Goal: Information Seeking & Learning: Learn about a topic

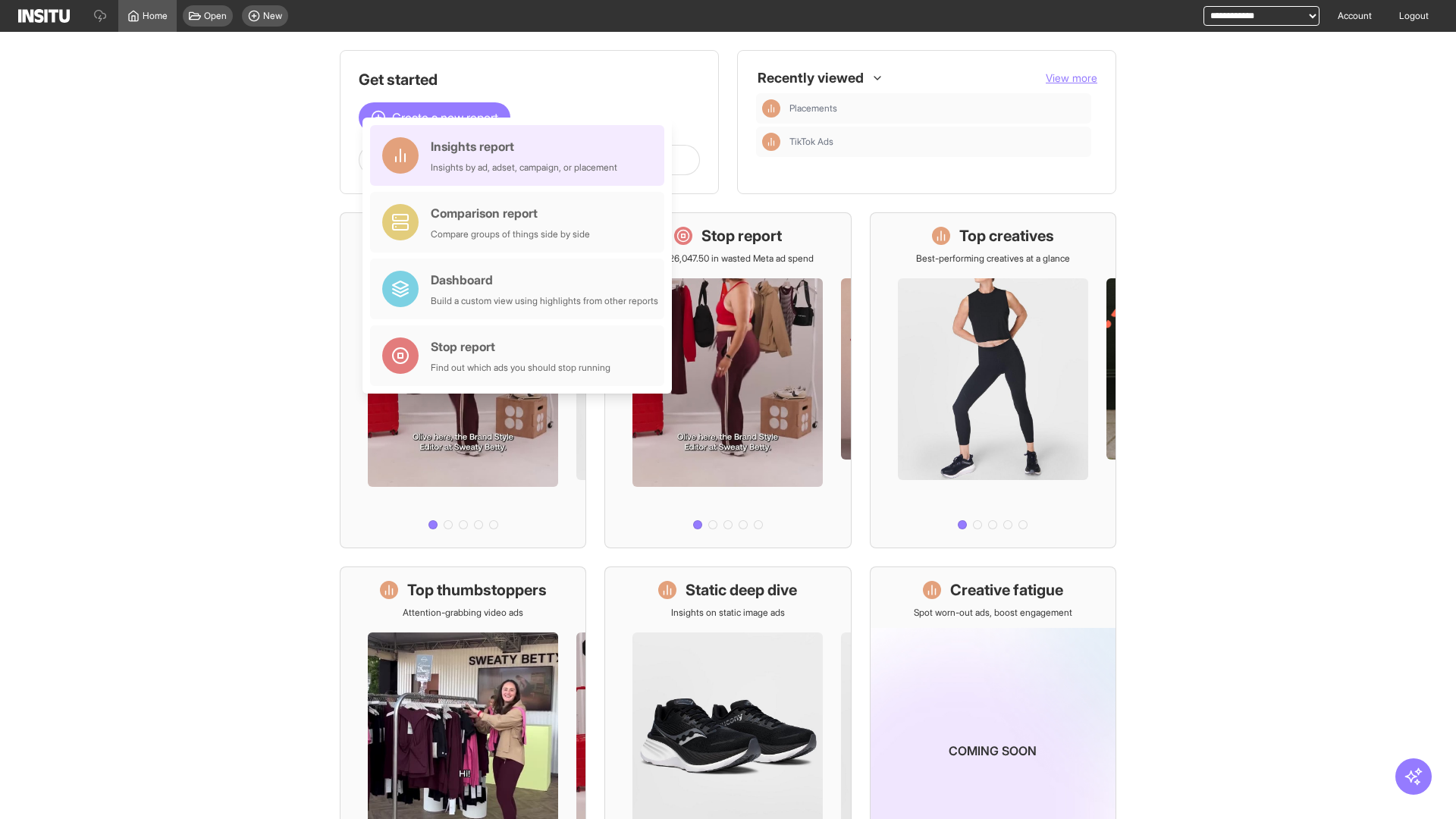
click at [520, 155] on div "Insights report Insights by ad, adset, campaign, or placement" at bounding box center [524, 155] width 186 height 36
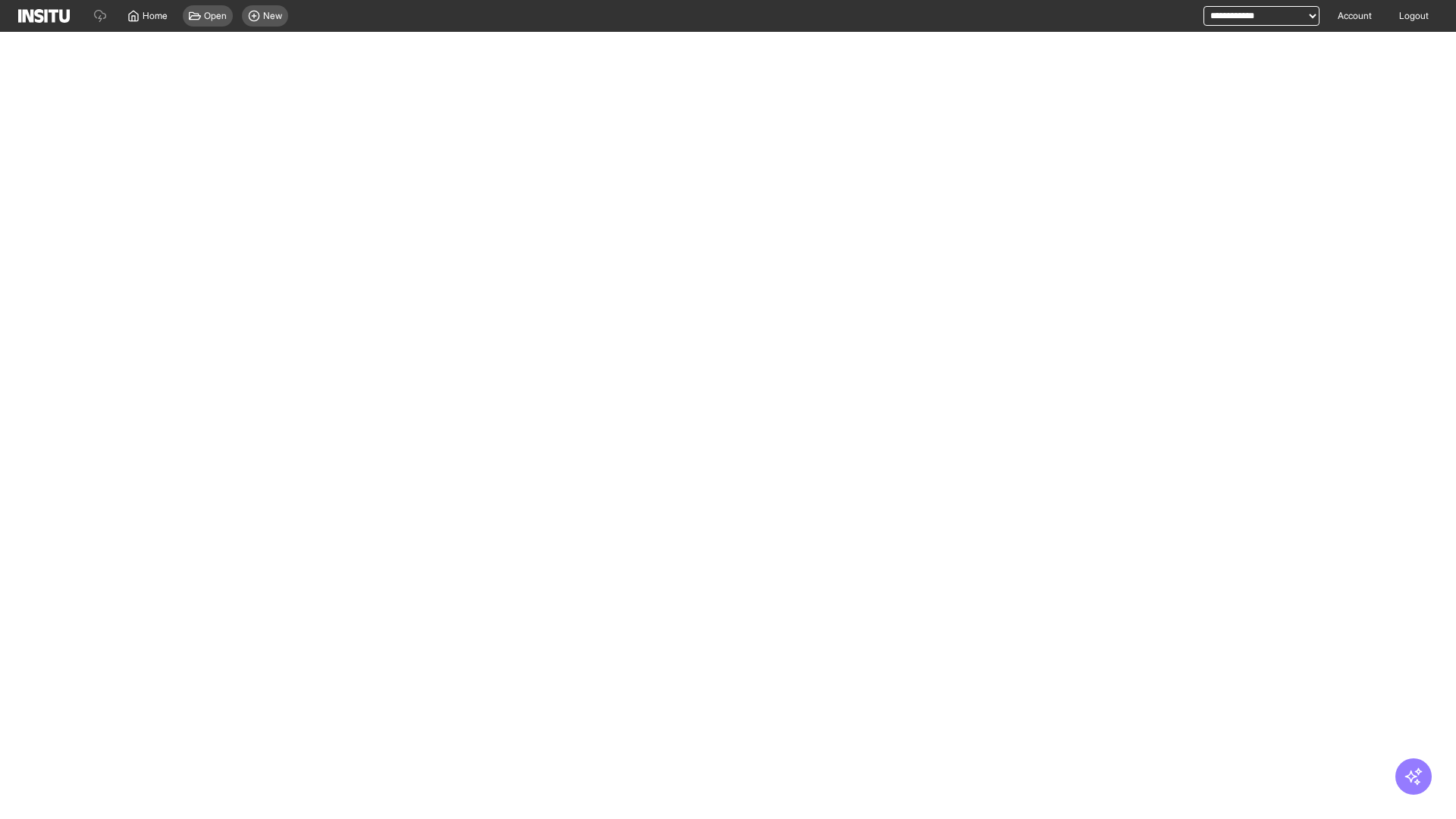
select select "**"
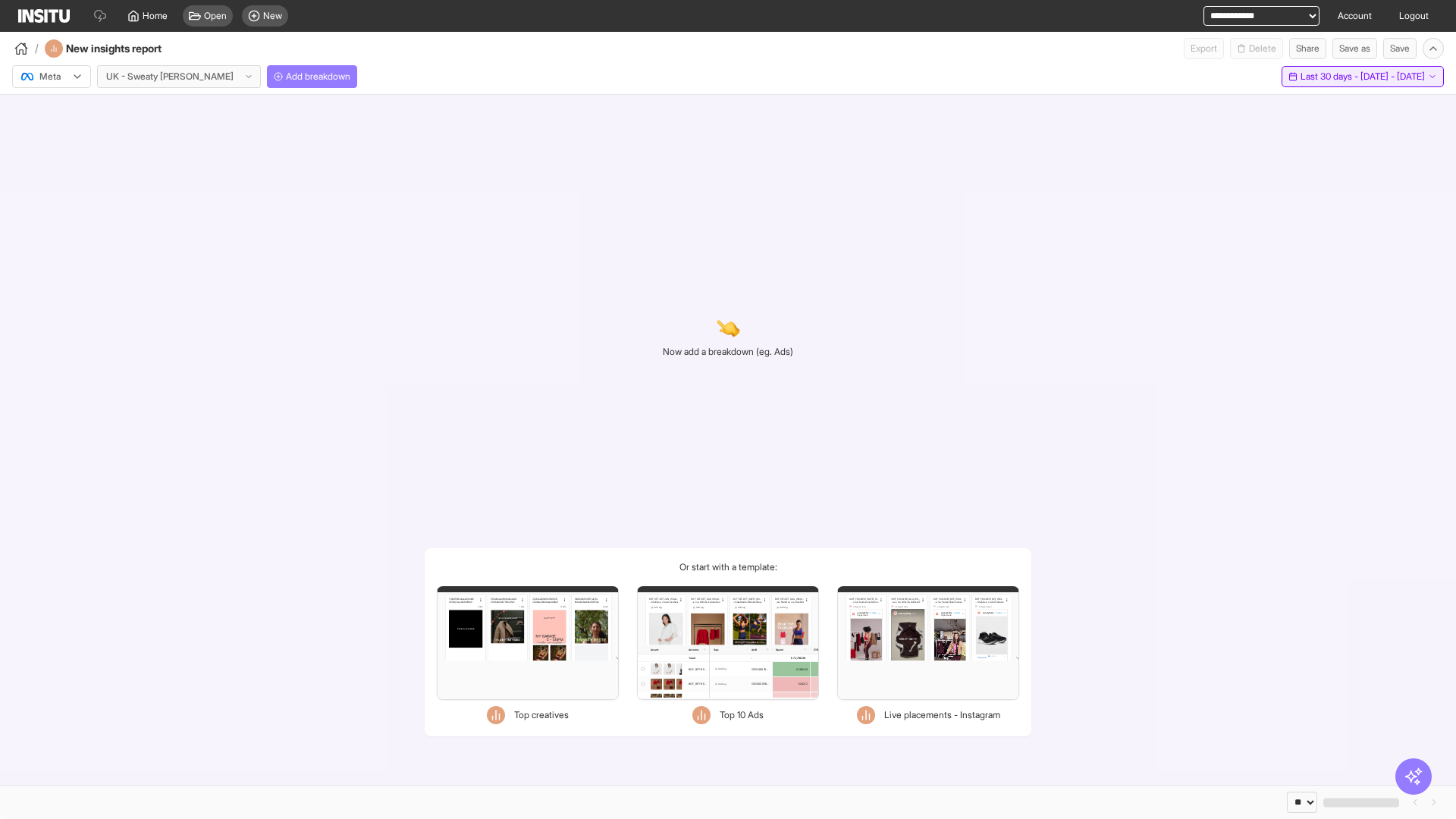
click at [1334, 77] on span "Last 30 days - [DATE] - [DATE]" at bounding box center [1362, 77] width 124 height 12
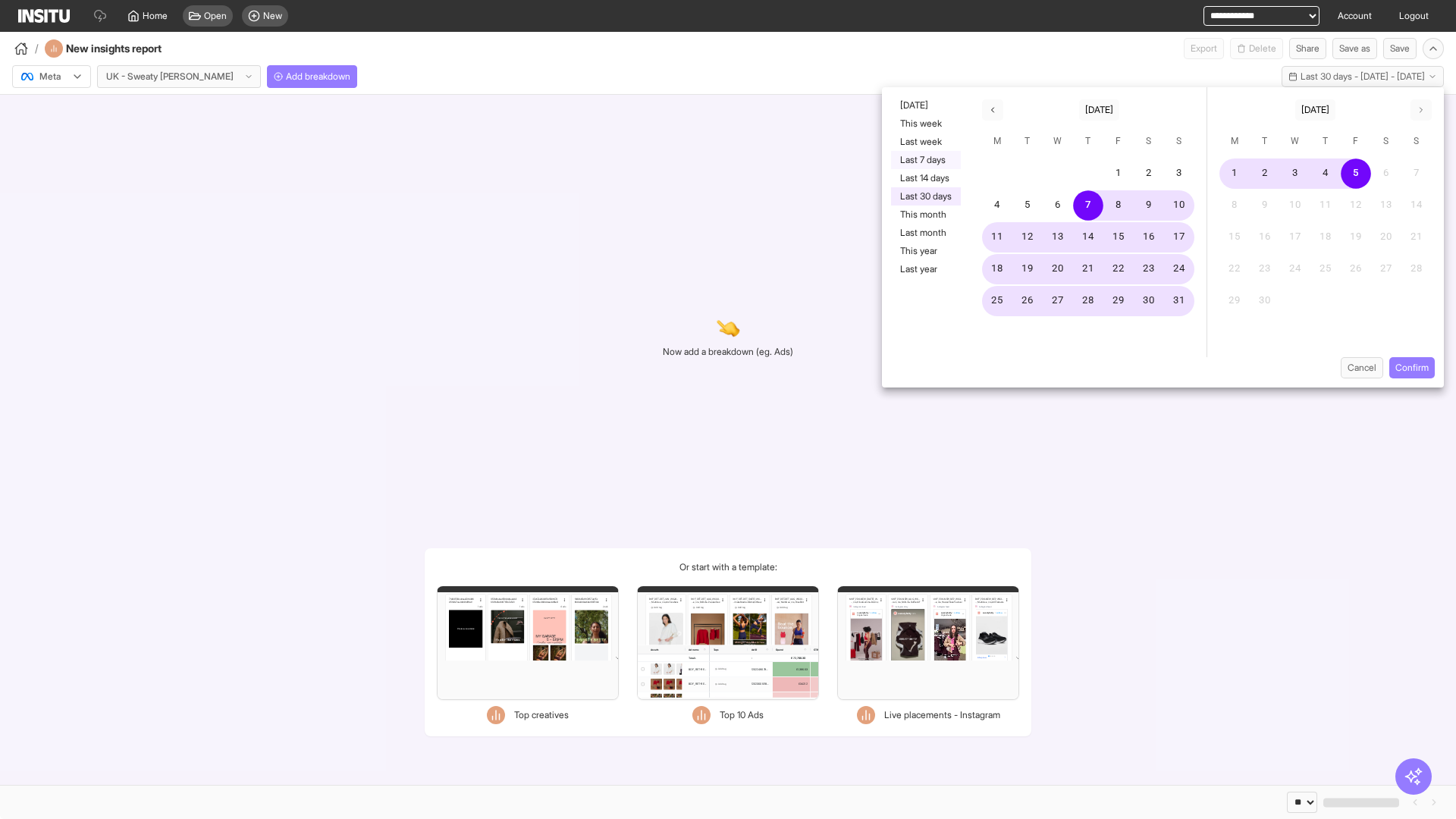
click at [924, 160] on button "Last 7 days" at bounding box center [925, 160] width 70 height 18
